Goal: Task Accomplishment & Management: Manage account settings

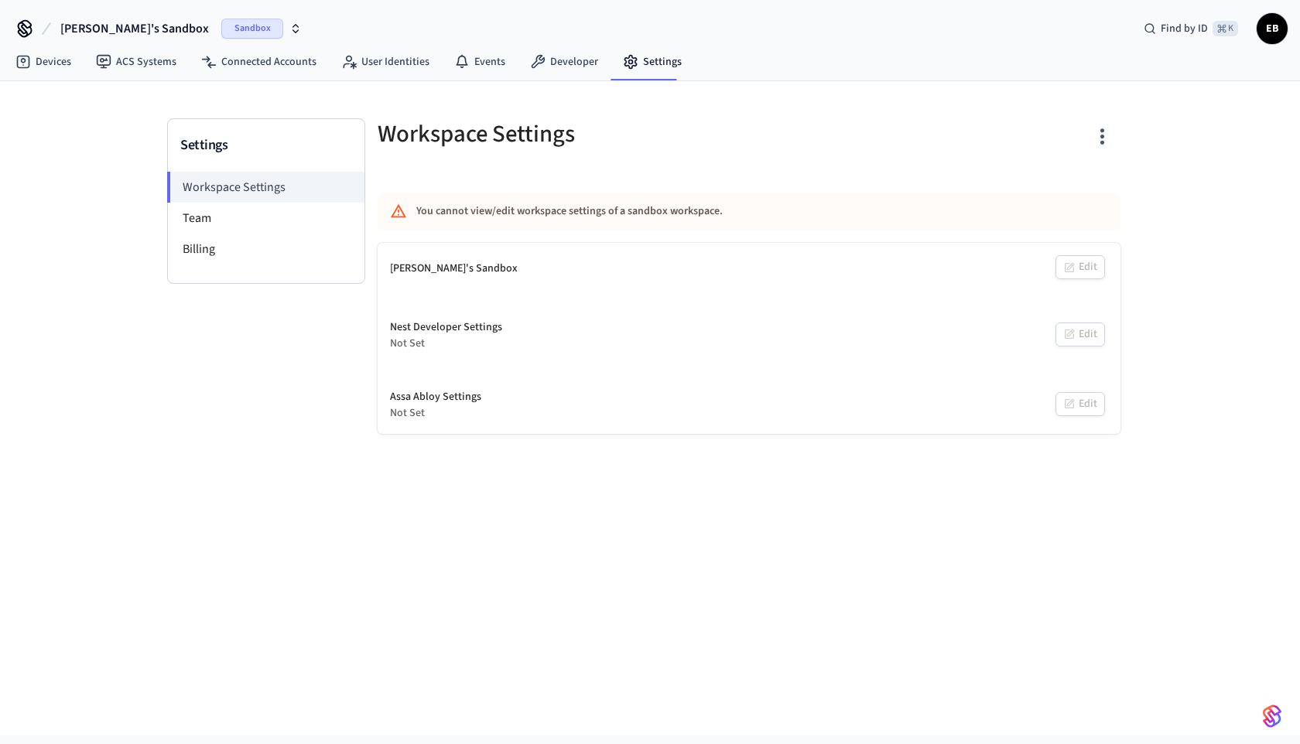
click at [1058, 45] on div "Devices ACS Systems Connected Accounts User Identities Events Developer Settings" at bounding box center [650, 63] width 1300 height 36
click at [1211, 176] on div "Settings Workspace Settings Team Billing Workspace Settings You cannot view/edi…" at bounding box center [650, 408] width 1300 height 655
click at [61, 67] on link "Devices" at bounding box center [43, 62] width 80 height 28
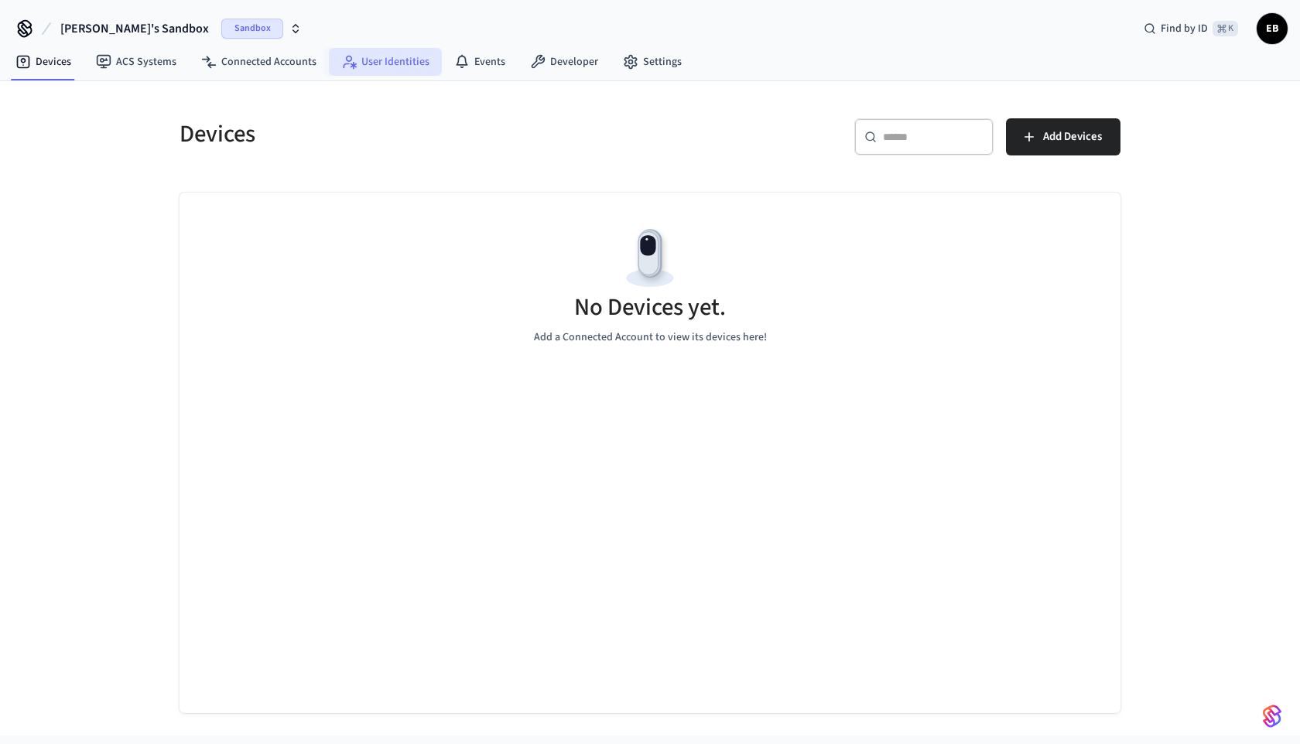
click at [380, 65] on link "User Identities" at bounding box center [385, 62] width 113 height 28
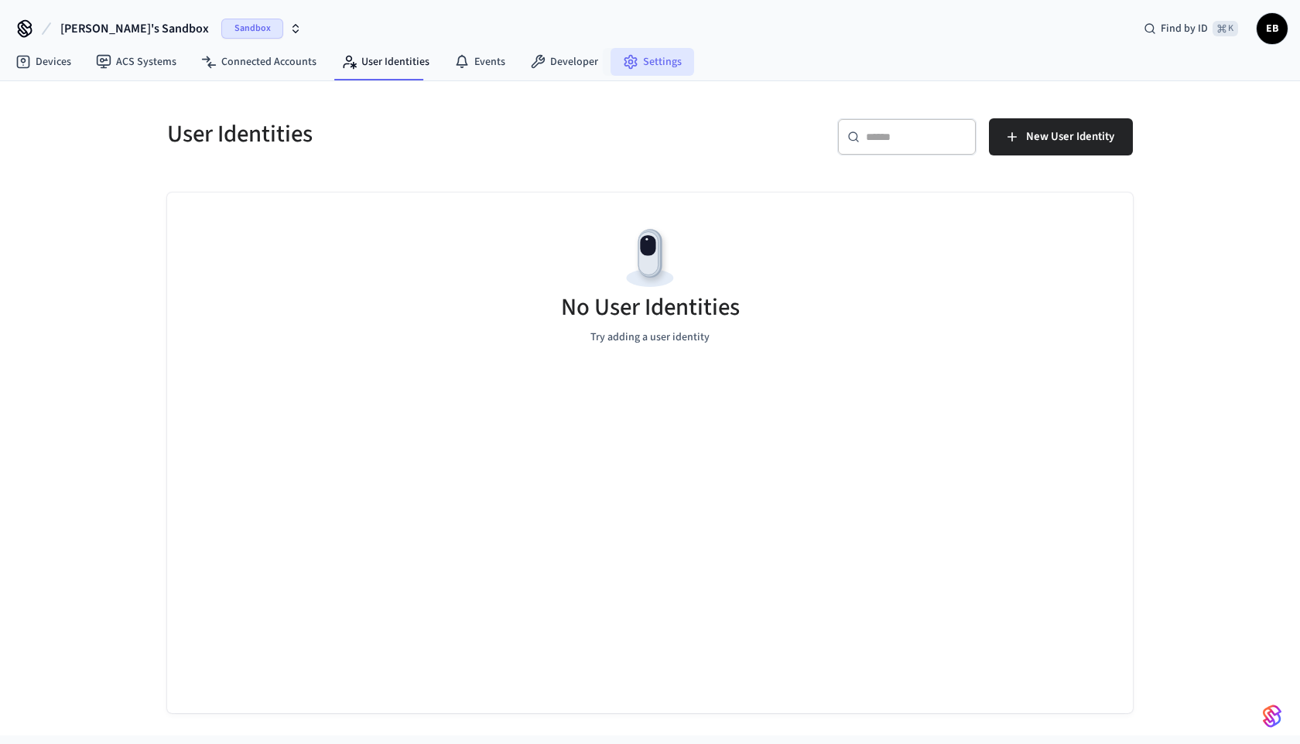
click at [641, 66] on link "Settings" at bounding box center [652, 62] width 84 height 28
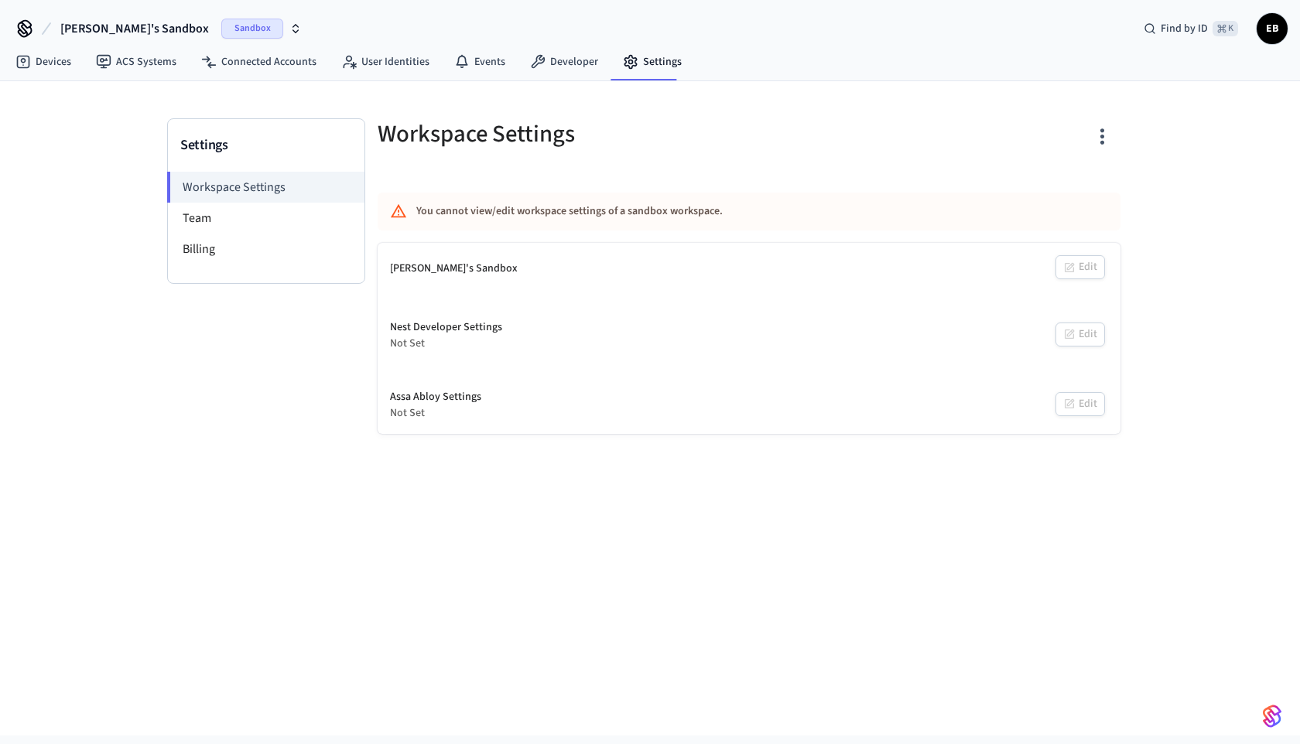
click at [1088, 271] on div "[PERSON_NAME]'s Sandbox Edit" at bounding box center [749, 269] width 743 height 52
click at [1103, 144] on icon "button" at bounding box center [1102, 137] width 24 height 24
click at [1068, 124] on div at bounding box center [650, 372] width 1300 height 744
click at [224, 224] on li "Team" at bounding box center [266, 218] width 197 height 31
click at [201, 221] on li "Team" at bounding box center [266, 218] width 197 height 31
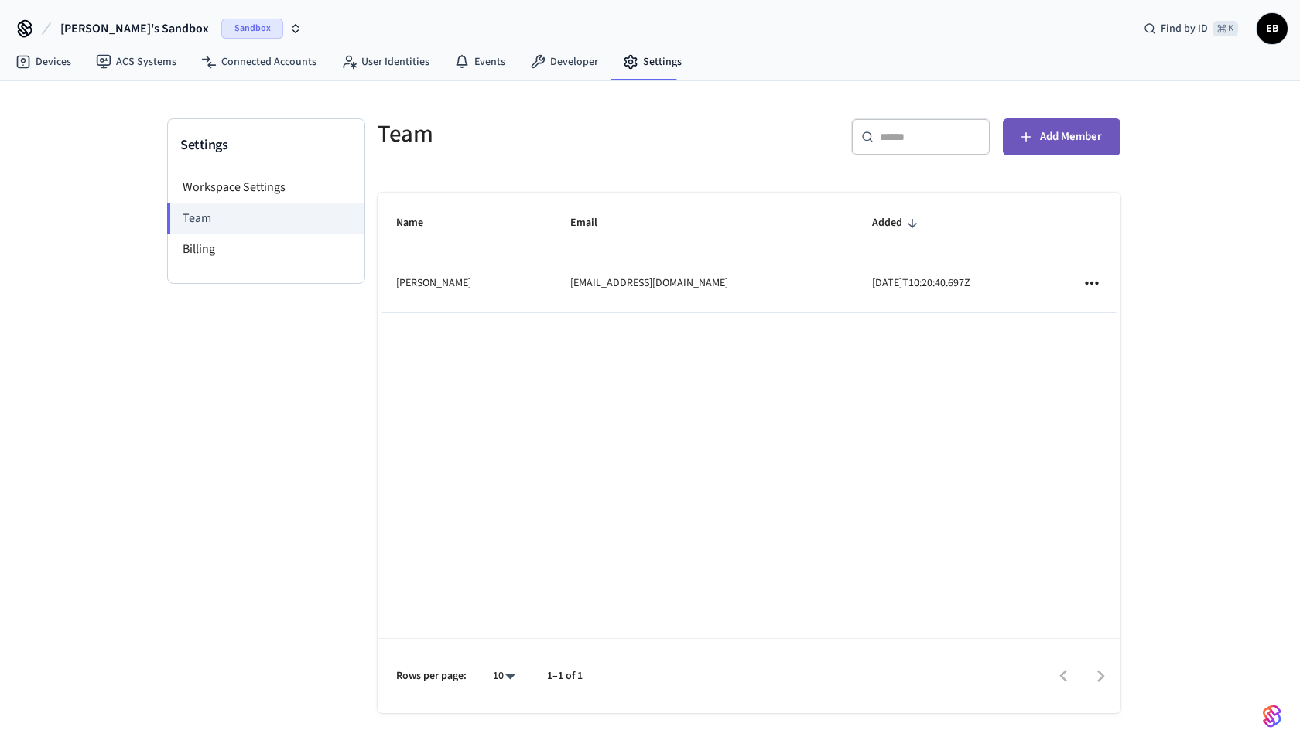
click at [1065, 131] on span "Add Member" at bounding box center [1071, 137] width 62 height 20
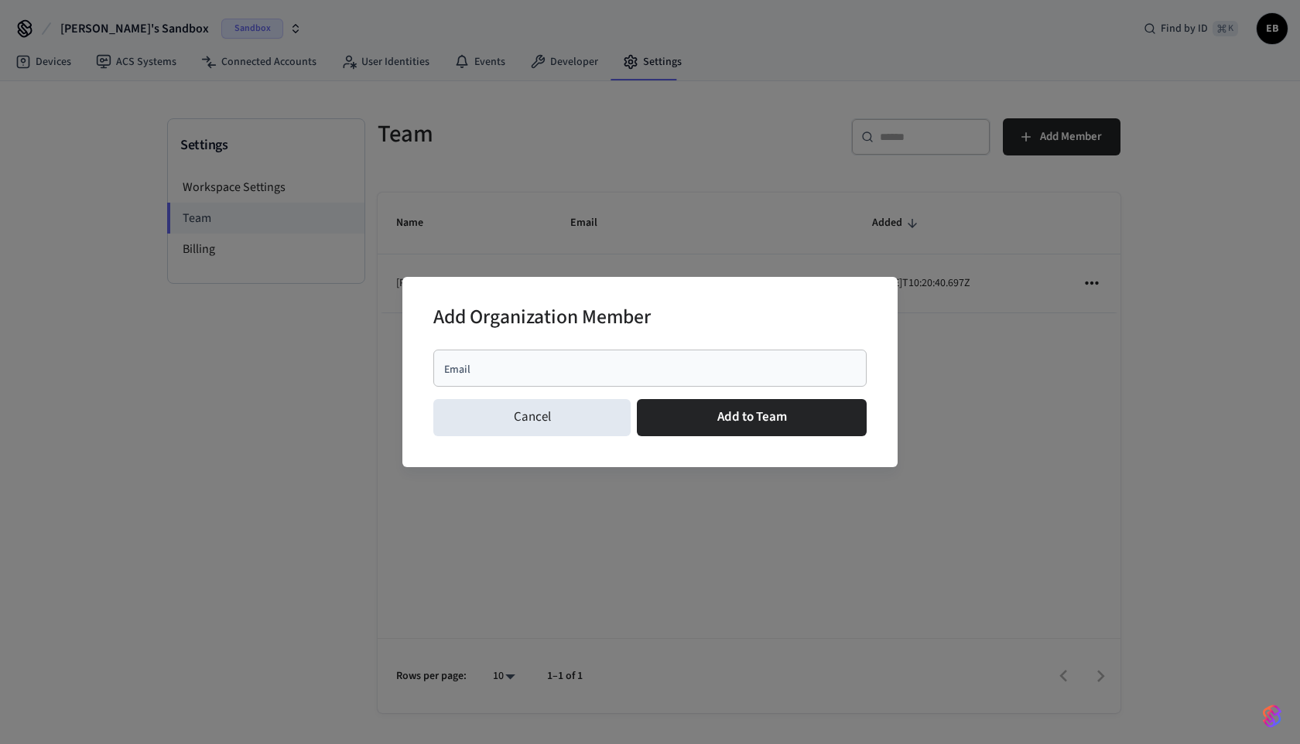
click at [617, 357] on div "Email" at bounding box center [649, 368] width 433 height 37
click at [566, 374] on input "Email" at bounding box center [650, 368] width 415 height 15
paste input "**********"
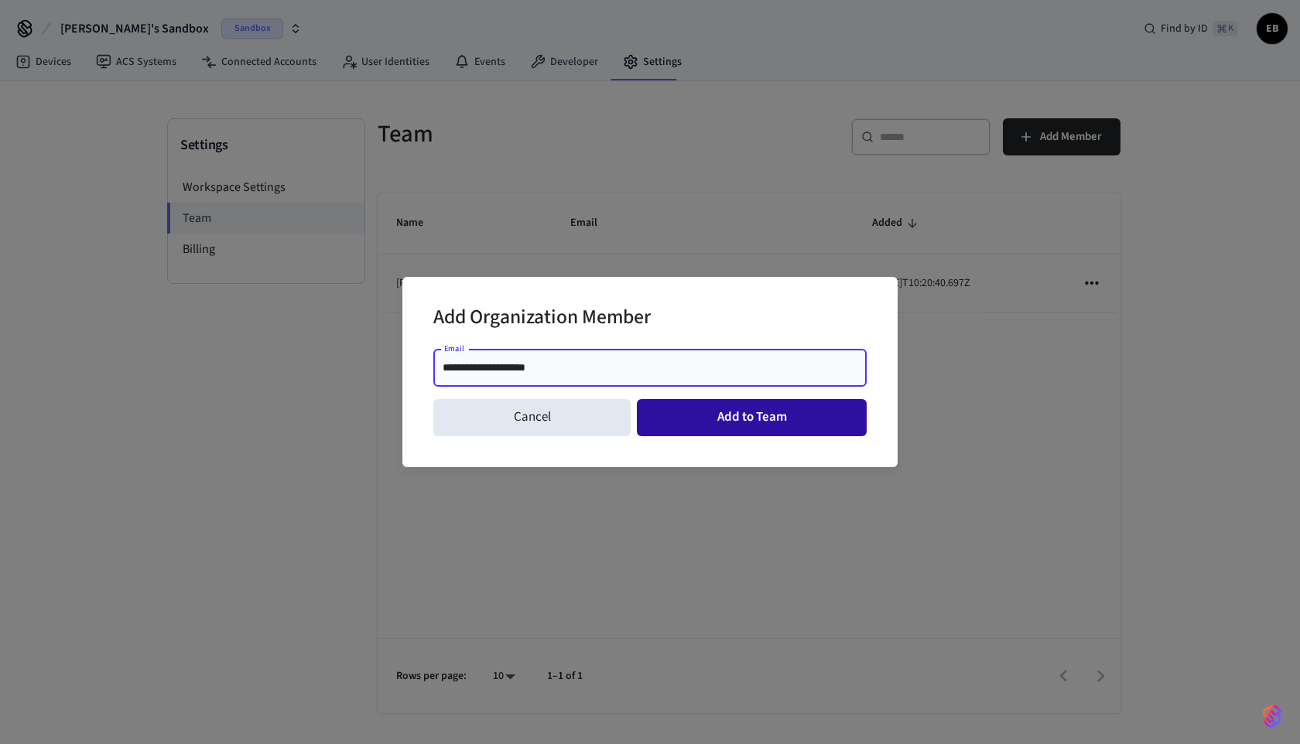
type input "**********"
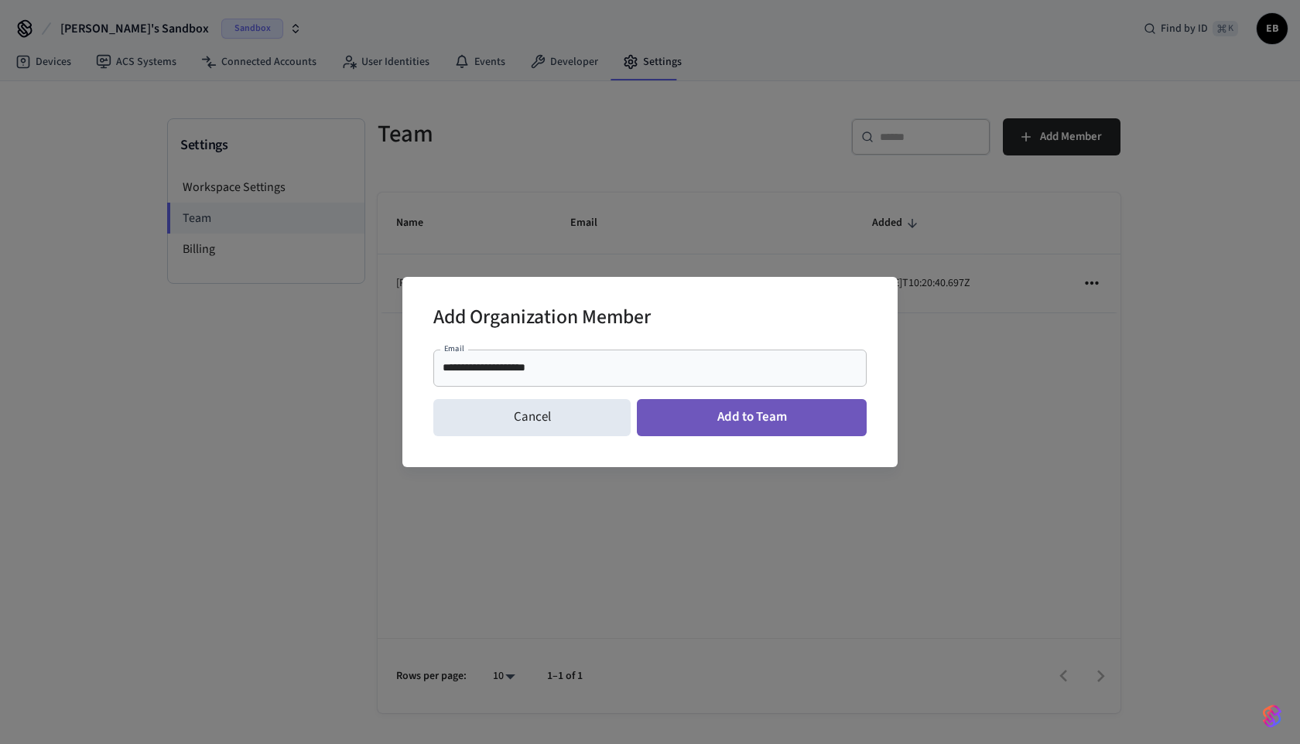
click at [709, 419] on button "Add to Team" at bounding box center [752, 417] width 230 height 37
